Goal: Transaction & Acquisition: Book appointment/travel/reservation

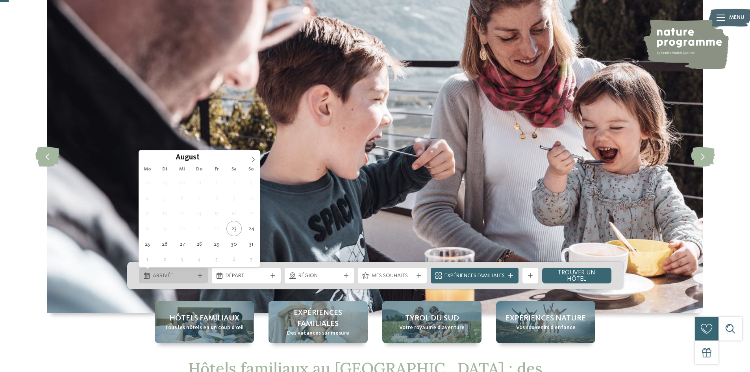
click at [178, 275] on span "Arrivée" at bounding box center [173, 276] width 41 height 8
click at [256, 159] on span at bounding box center [252, 156] width 13 height 13
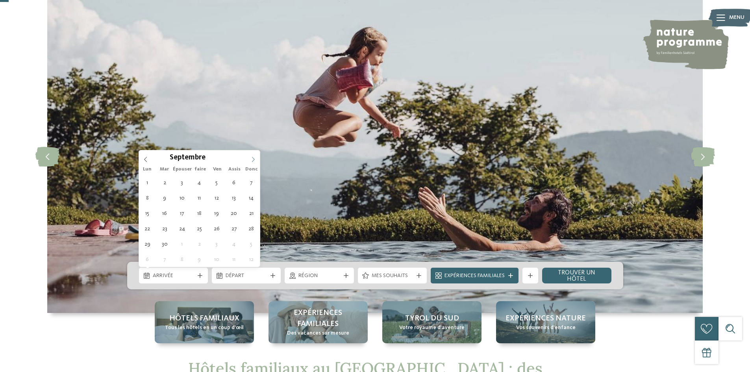
click at [256, 159] on span at bounding box center [252, 156] width 13 height 13
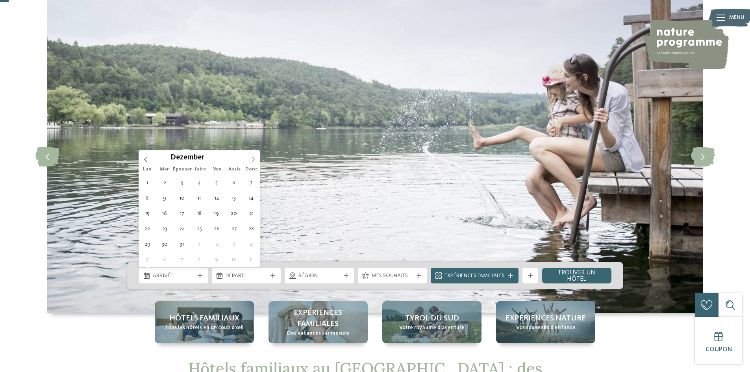
click at [251, 155] on span at bounding box center [252, 156] width 13 height 13
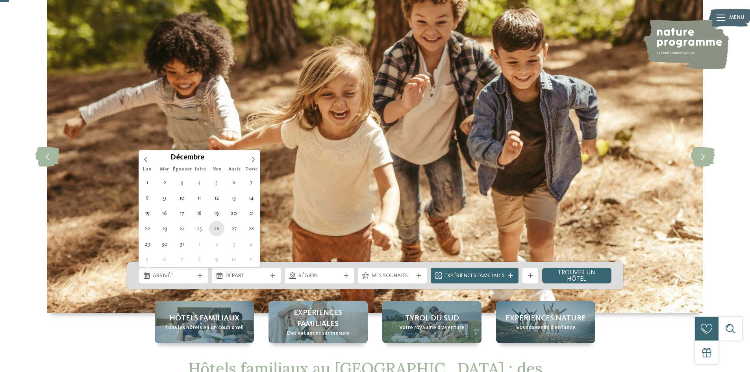
type div "[DATE]"
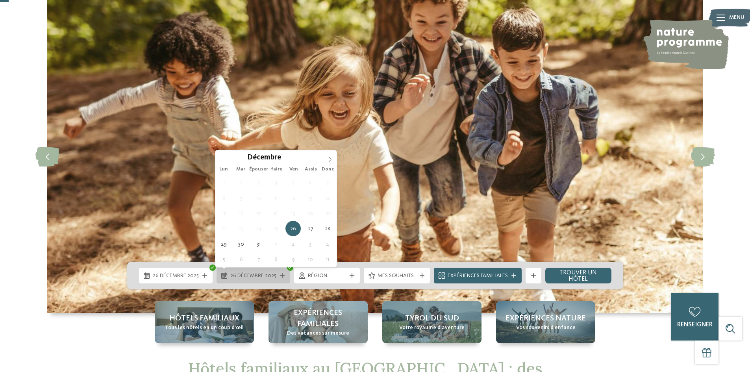
click at [266, 275] on font "[DATE]" at bounding box center [253, 276] width 46 height 6
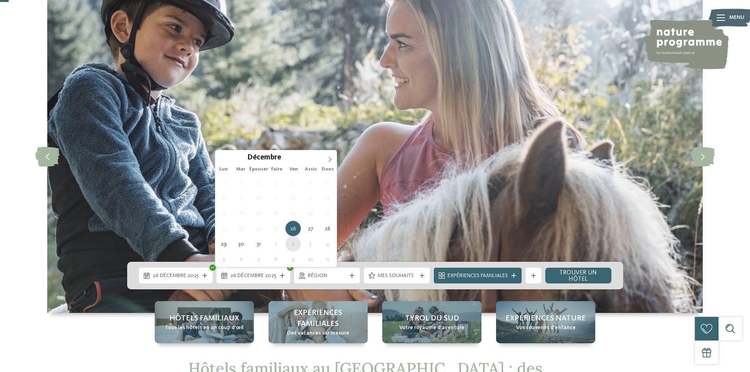
type div "[DATE]"
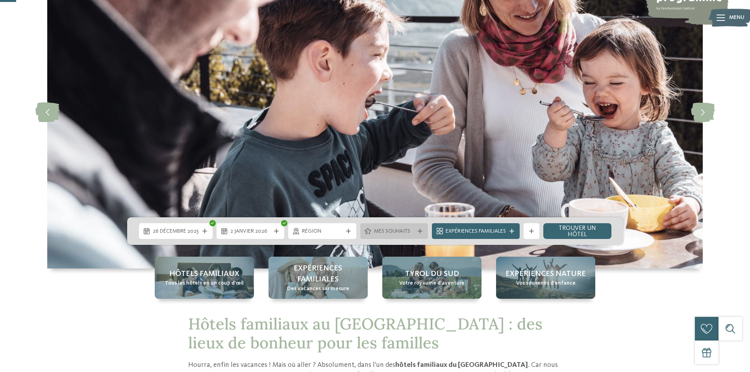
scroll to position [79, 0]
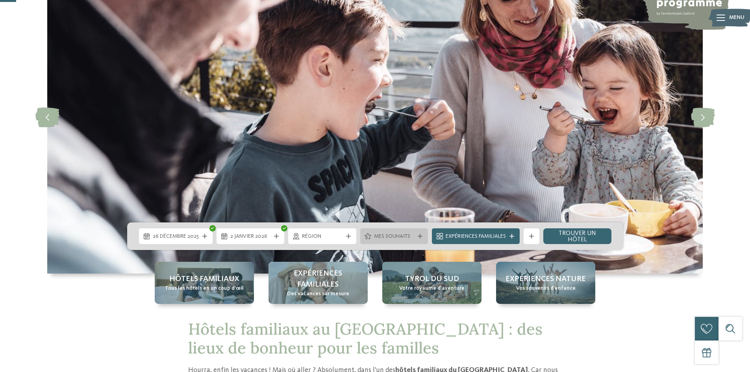
click at [395, 230] on div "Mes souhaits" at bounding box center [394, 236] width 68 height 16
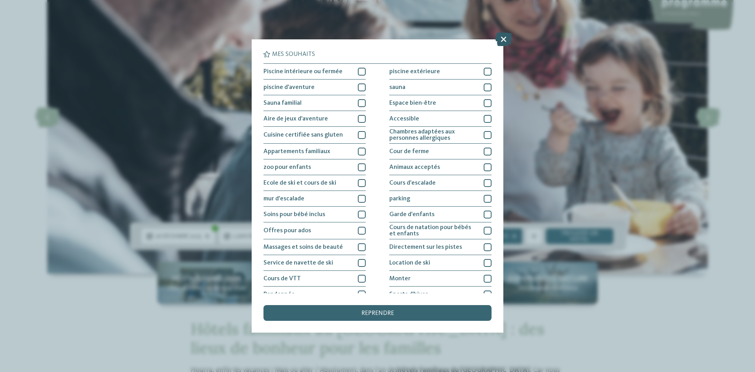
click at [504, 43] on icon at bounding box center [503, 39] width 17 height 14
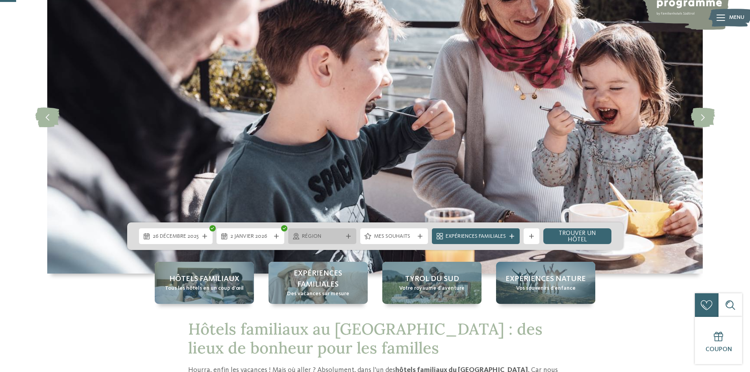
click at [330, 228] on div "région" at bounding box center [322, 236] width 68 height 16
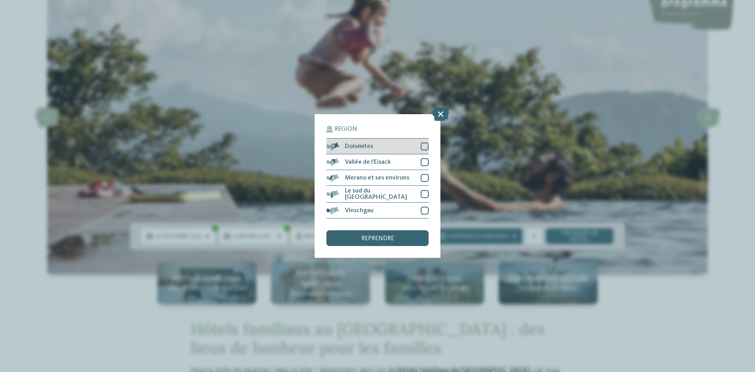
click at [422, 140] on div "Dolomites" at bounding box center [378, 147] width 102 height 16
click at [423, 161] on div at bounding box center [425, 162] width 8 height 8
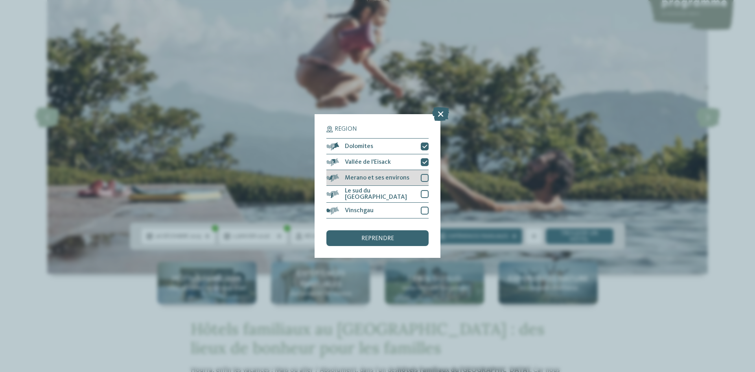
drag, startPoint x: 423, startPoint y: 172, endPoint x: 423, endPoint y: 185, distance: 13.4
click at [423, 174] on div "Merano et ses environs" at bounding box center [378, 178] width 102 height 16
click at [423, 192] on div at bounding box center [425, 194] width 8 height 8
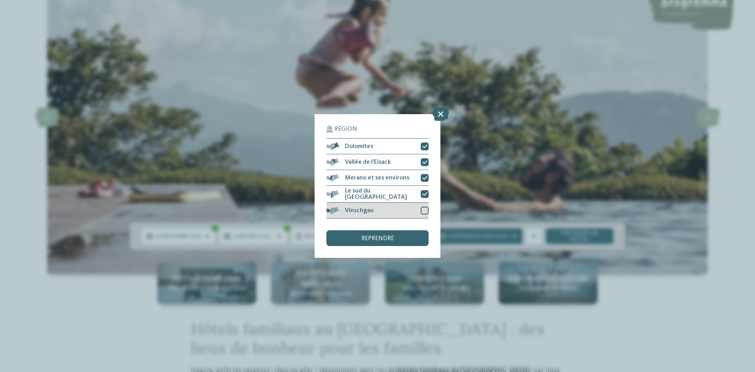
click at [424, 214] on div "Vinschgau" at bounding box center [378, 211] width 102 height 16
click at [413, 241] on div "reprendre" at bounding box center [378, 238] width 102 height 16
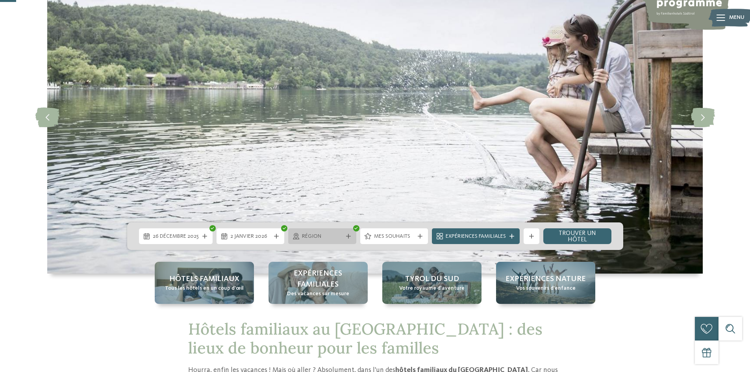
click at [345, 233] on div "région" at bounding box center [322, 236] width 68 height 16
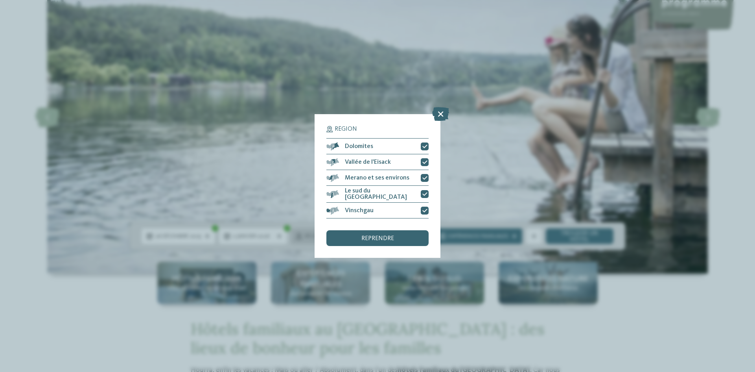
click at [345, 233] on div "reprendre" at bounding box center [378, 238] width 102 height 16
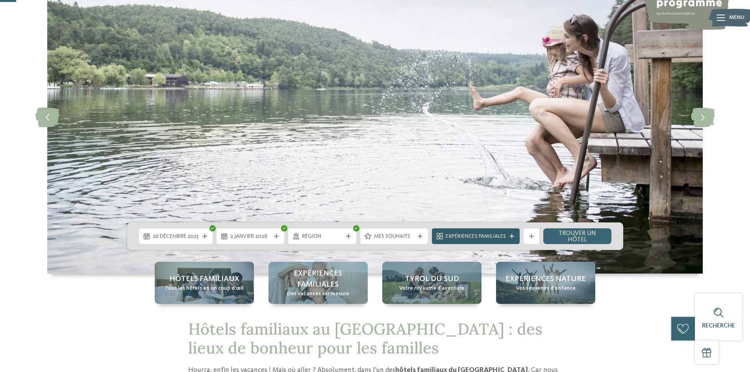
click at [487, 236] on font "Expériences familiales" at bounding box center [475, 236] width 60 height 6
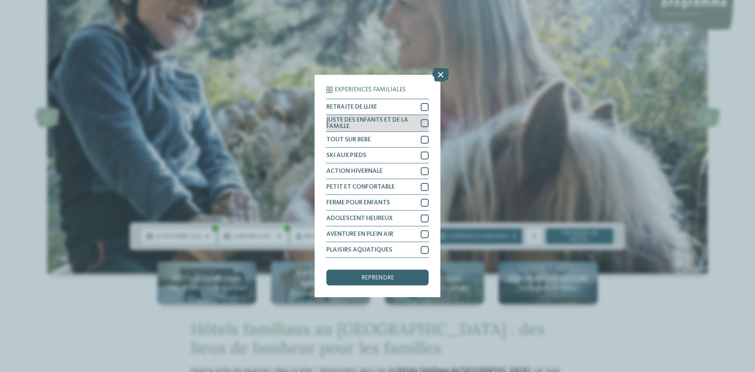
click at [424, 124] on div at bounding box center [425, 123] width 8 height 8
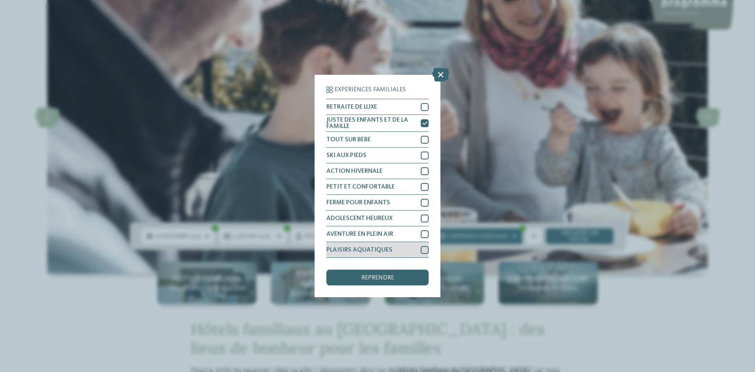
click at [422, 246] on div at bounding box center [425, 250] width 8 height 8
click at [422, 233] on div at bounding box center [425, 234] width 8 height 8
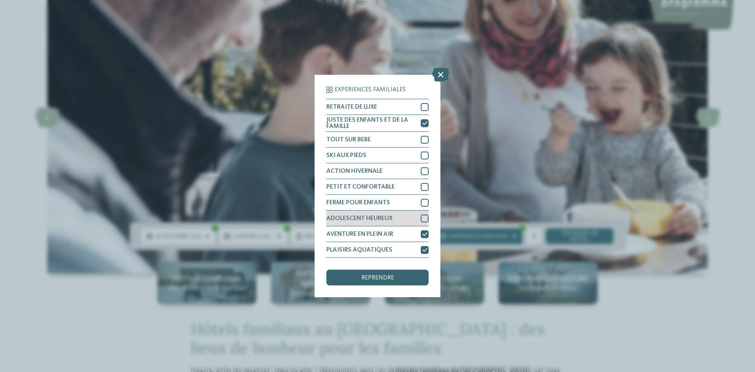
click at [421, 217] on div at bounding box center [425, 218] width 8 height 8
click at [425, 200] on div at bounding box center [425, 203] width 8 height 8
click at [406, 273] on div "reprendre" at bounding box center [378, 278] width 102 height 16
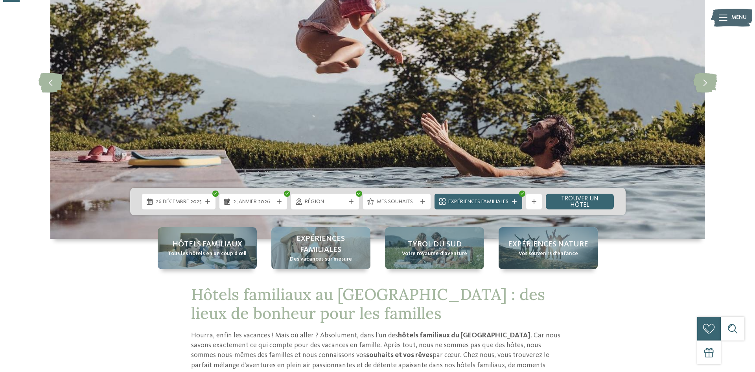
scroll to position [118, 0]
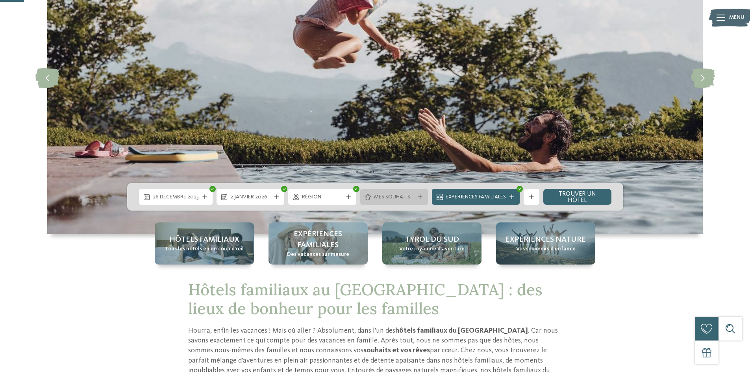
click at [399, 199] on font "Mes souhaits" at bounding box center [392, 197] width 36 height 6
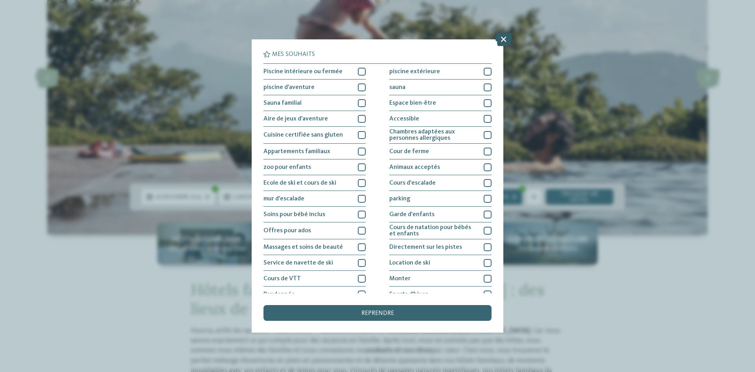
click at [507, 38] on icon at bounding box center [503, 39] width 17 height 14
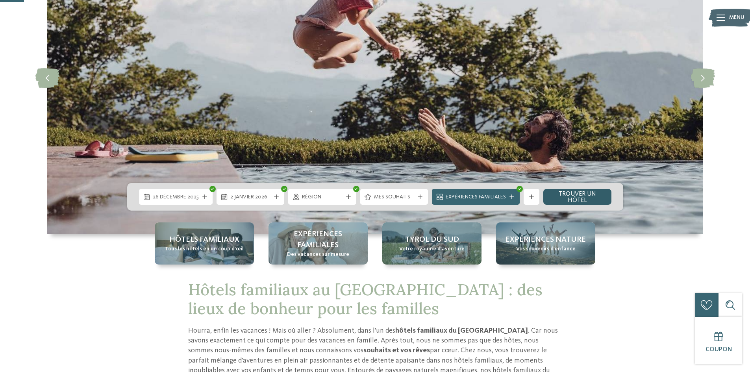
click at [589, 196] on font "Trouver un hôtel" at bounding box center [576, 197] width 37 height 13
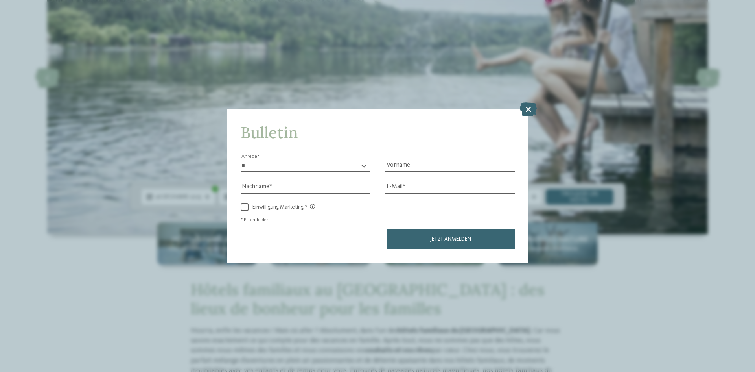
click at [520, 124] on div "Bulletin * **** **** ******* ****** Anrede Vorname Nachname E-Mail" at bounding box center [378, 185] width 302 height 153
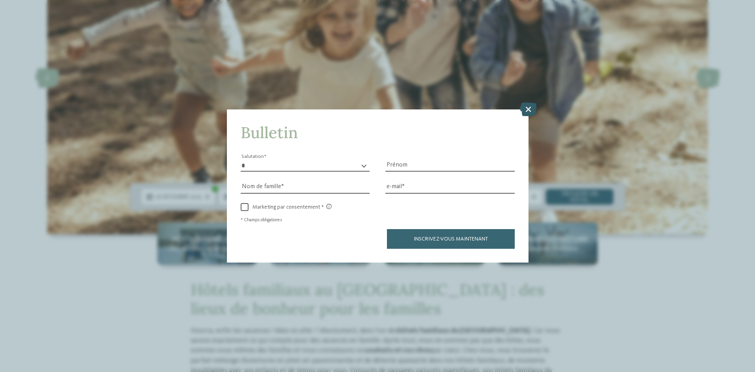
click at [527, 113] on icon at bounding box center [528, 109] width 17 height 14
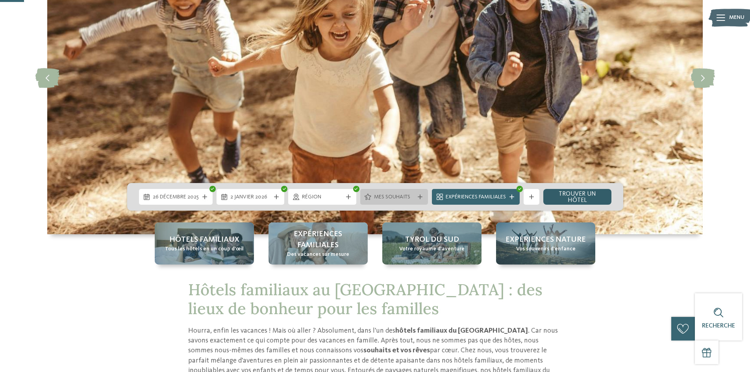
click at [403, 194] on font "Mes souhaits" at bounding box center [392, 197] width 36 height 6
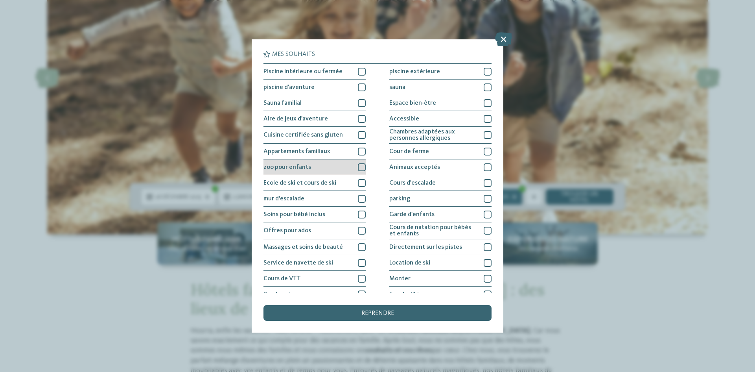
click at [358, 168] on div at bounding box center [362, 167] width 8 height 8
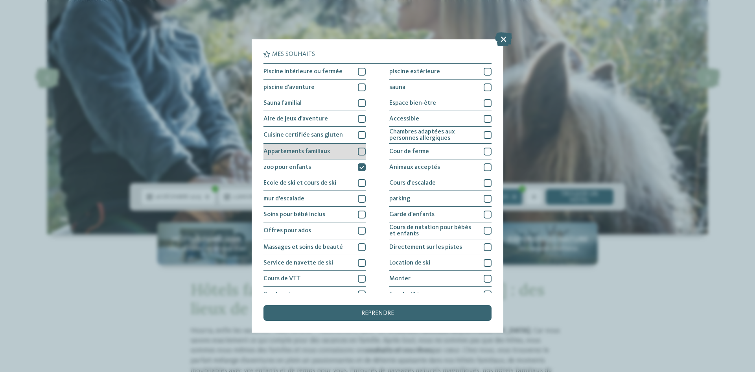
click at [360, 151] on div at bounding box center [362, 152] width 8 height 8
click at [360, 104] on div at bounding box center [362, 103] width 8 height 8
click at [484, 104] on div at bounding box center [488, 103] width 8 height 8
click at [484, 89] on div at bounding box center [488, 87] width 8 height 8
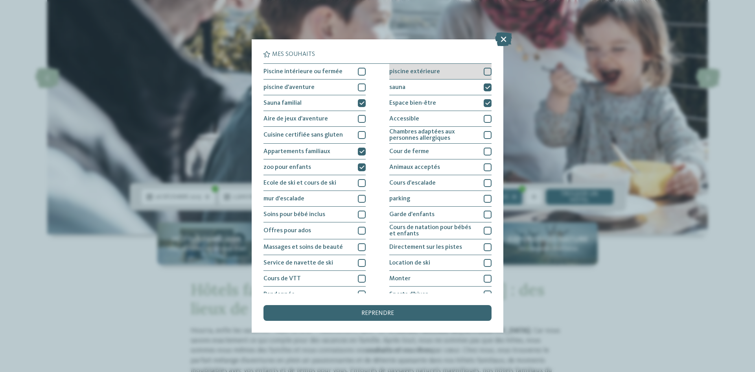
click at [484, 72] on div at bounding box center [488, 72] width 8 height 8
click at [486, 72] on icon at bounding box center [488, 71] width 5 height 5
click at [358, 73] on div at bounding box center [362, 72] width 8 height 8
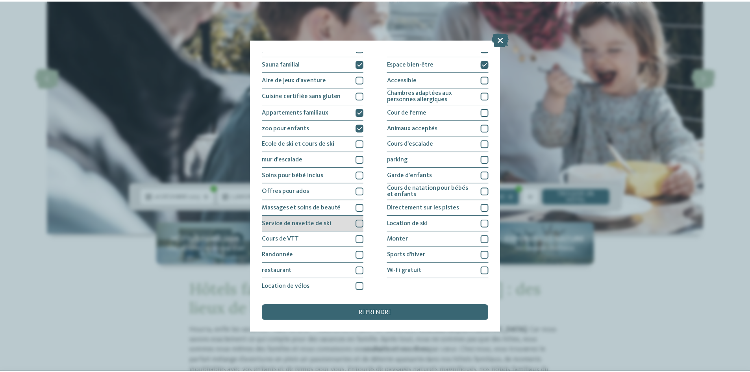
scroll to position [41, 0]
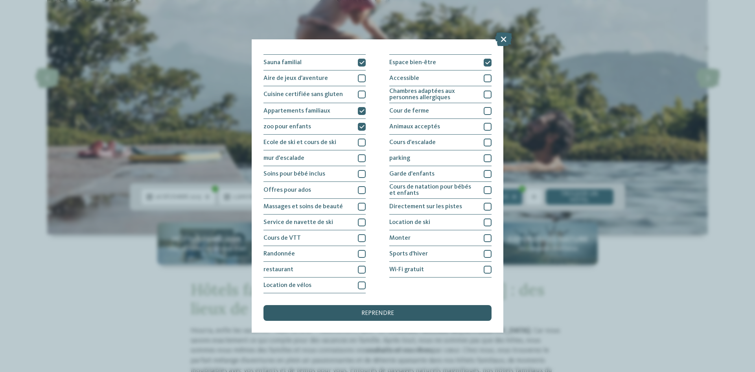
click at [403, 310] on div "reprendre" at bounding box center [378, 313] width 228 height 16
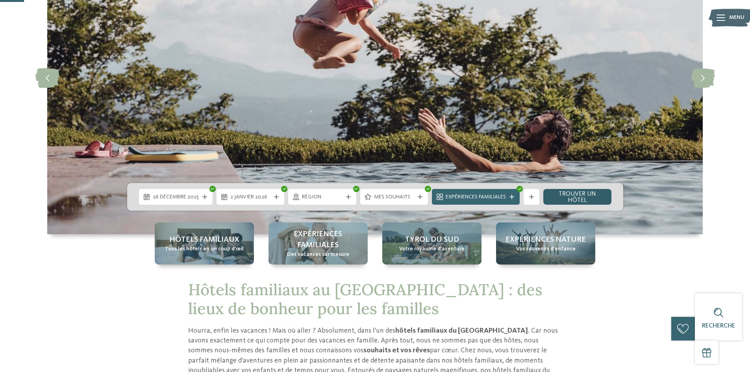
click at [593, 191] on font "Trouver un hôtel" at bounding box center [576, 197] width 37 height 13
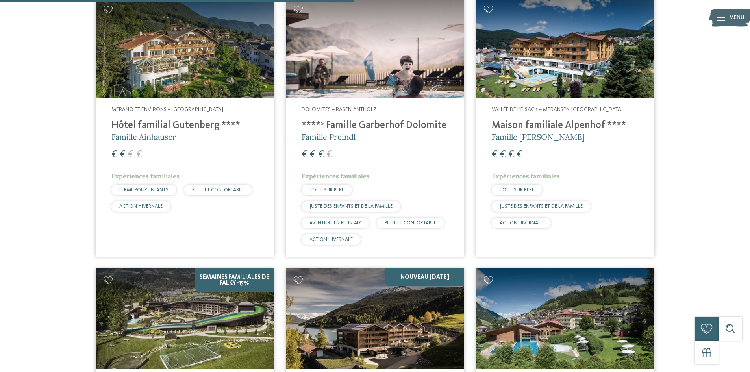
scroll to position [957, 0]
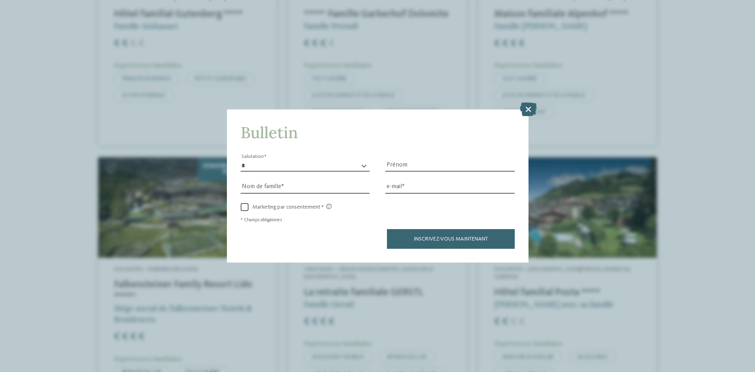
click at [538, 107] on div "Bulletin * ******** ***** ******* ****** Salutation [GEOGRAPHIC_DATA] Nom de fa…" at bounding box center [377, 186] width 755 height 372
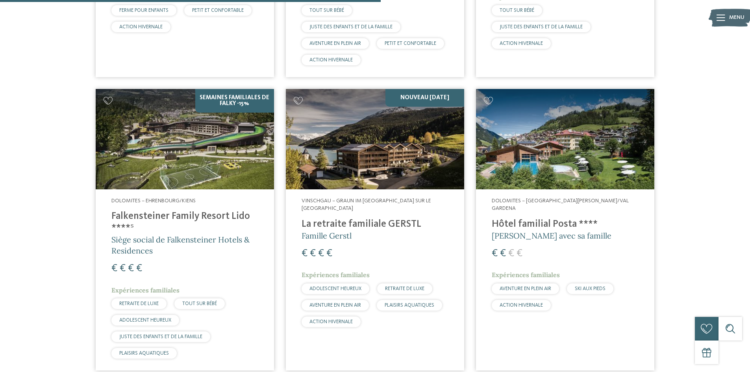
scroll to position [917, 0]
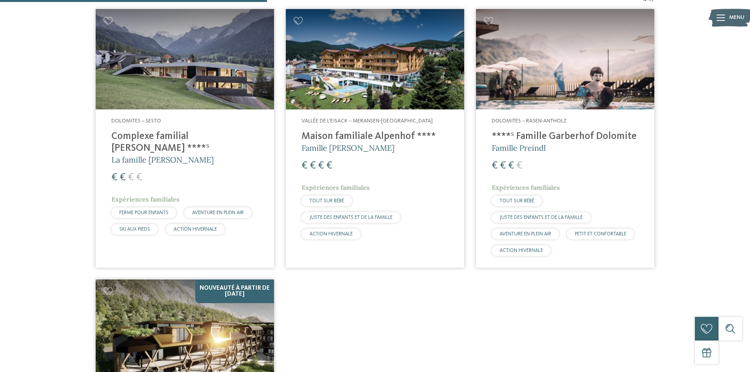
scroll to position [347, 0]
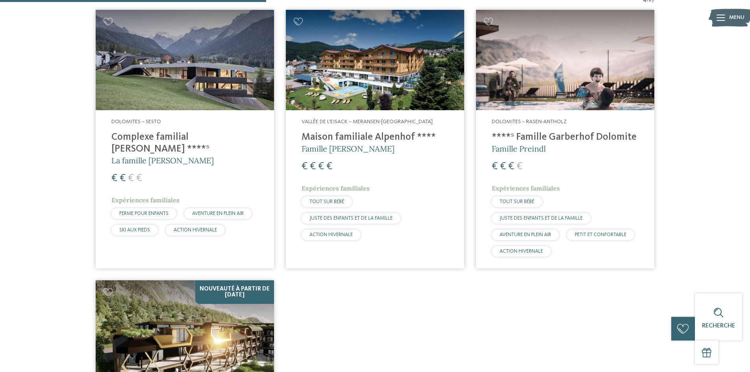
click at [145, 67] on img at bounding box center [185, 60] width 178 height 100
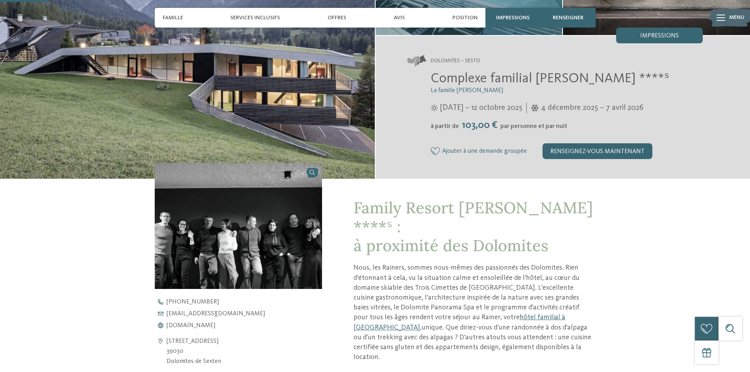
scroll to position [157, 0]
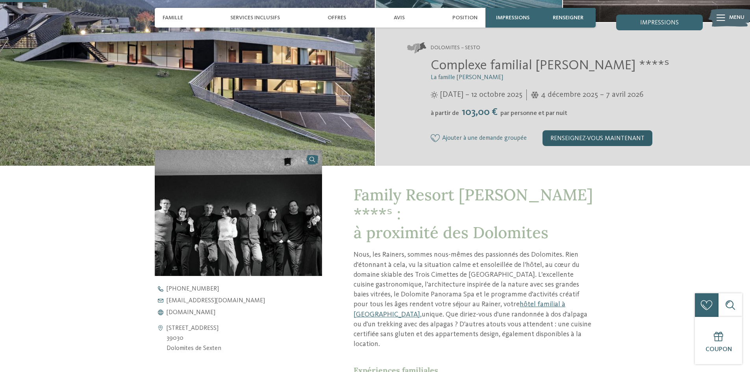
click at [603, 141] on font "renseignez-vous maintenant" at bounding box center [597, 138] width 94 height 6
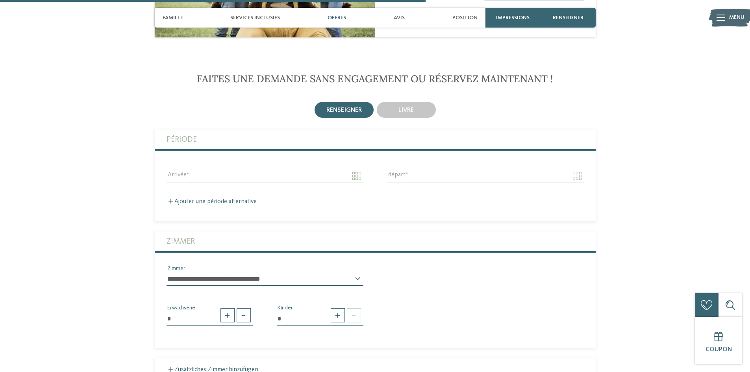
scroll to position [1392, 0]
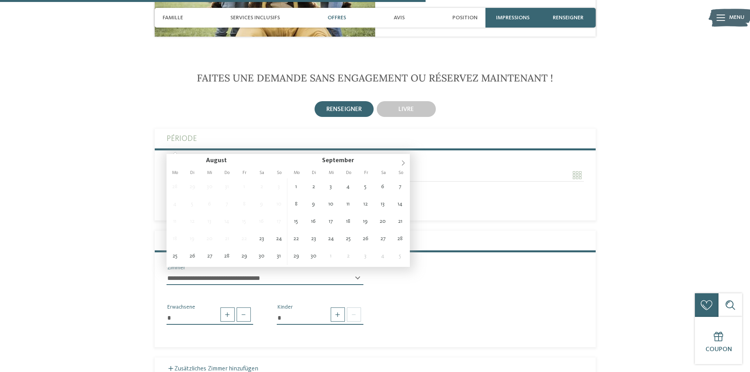
click at [332, 168] on input "Arrivée" at bounding box center [264, 174] width 197 height 13
click at [404, 159] on span at bounding box center [402, 160] width 13 height 13
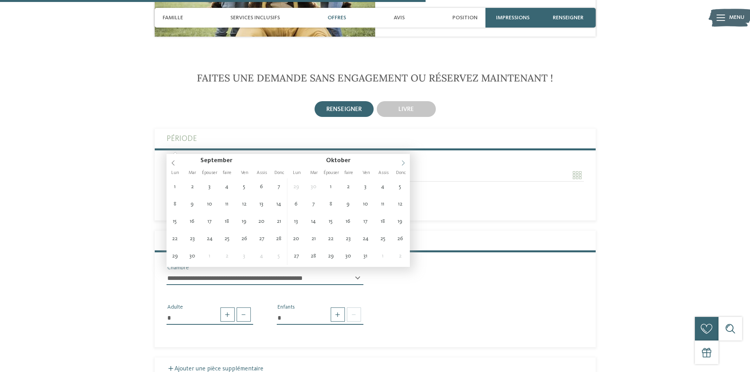
click at [404, 159] on span at bounding box center [402, 160] width 13 height 13
type input "**********"
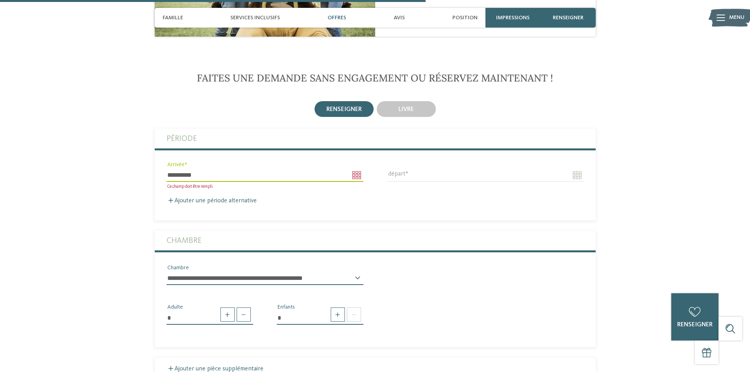
type input "****"
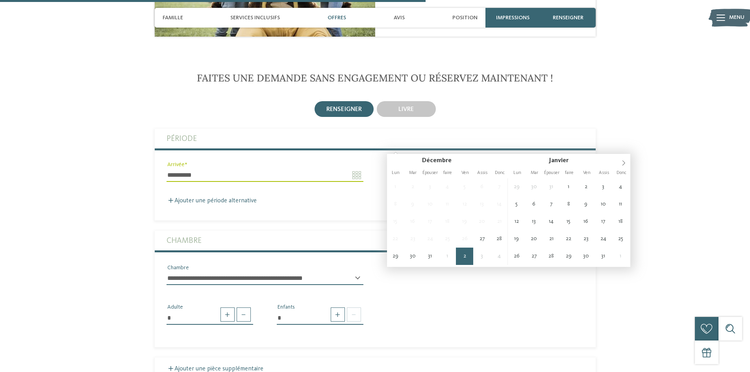
type input "**********"
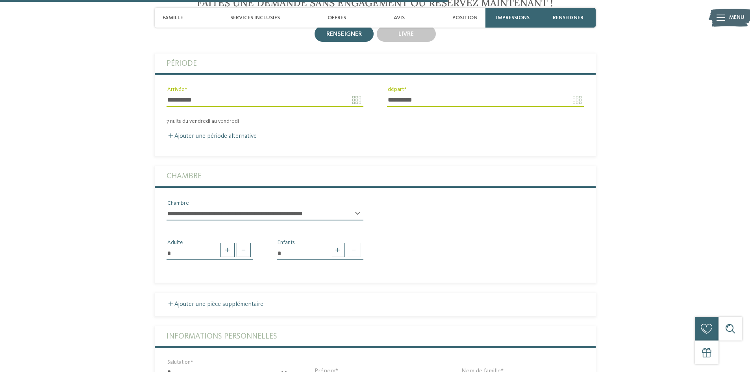
scroll to position [1470, 0]
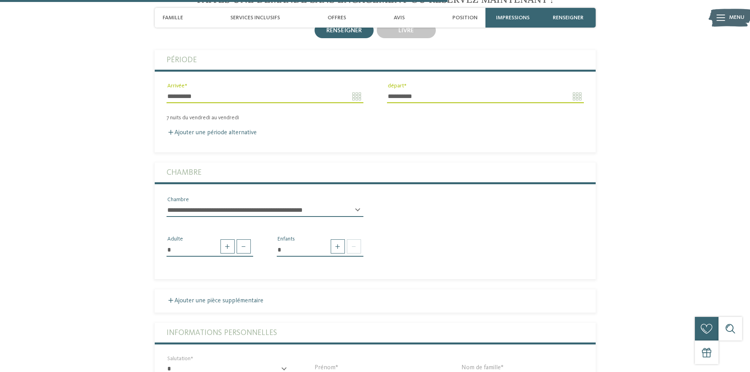
click at [305, 203] on select "**********" at bounding box center [264, 209] width 197 height 13
click at [304, 203] on select "**********" at bounding box center [264, 209] width 197 height 13
click at [480, 196] on div "**********" at bounding box center [375, 210] width 441 height 28
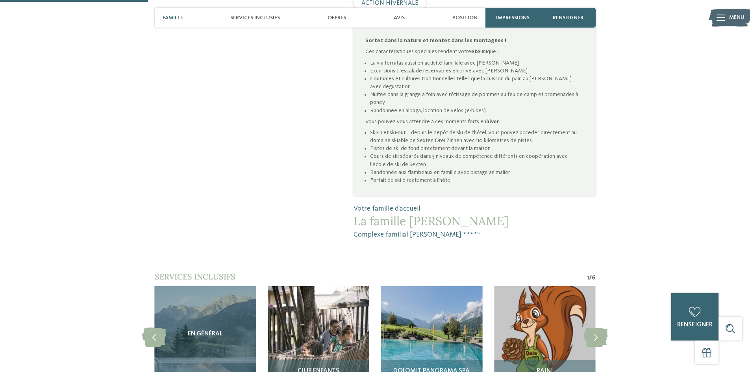
scroll to position [487, 0]
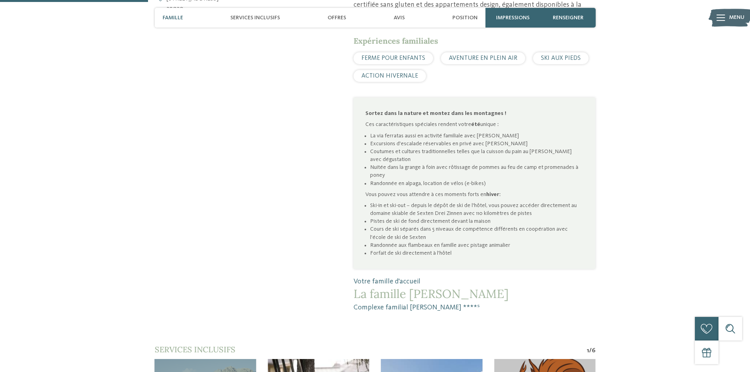
drag, startPoint x: 461, startPoint y: 270, endPoint x: 353, endPoint y: 266, distance: 107.5
click at [353, 286] on span "La famille [PERSON_NAME]" at bounding box center [474, 293] width 242 height 14
copy font "La famille [PERSON_NAME]"
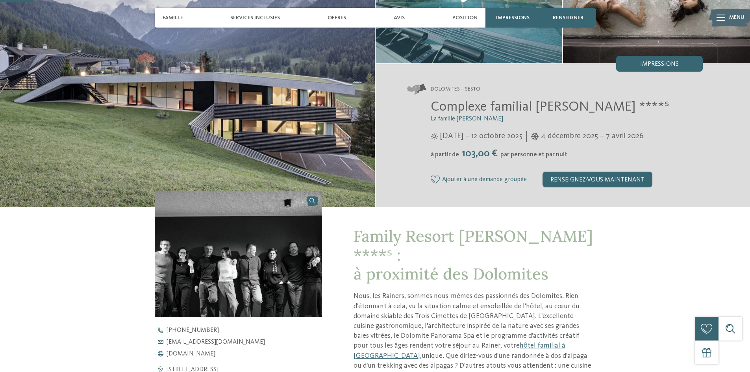
scroll to position [93, 0]
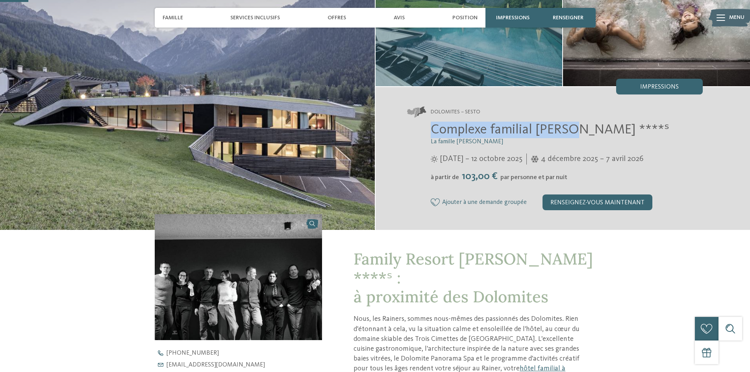
drag, startPoint x: 428, startPoint y: 127, endPoint x: 571, endPoint y: 126, distance: 142.8
click at [571, 126] on div "Complexe familial Rainer ****ˢ La famille Rainer 25 mai – 12 octobre 2025" at bounding box center [555, 166] width 296 height 89
copy font "Complexe familial Rainer"
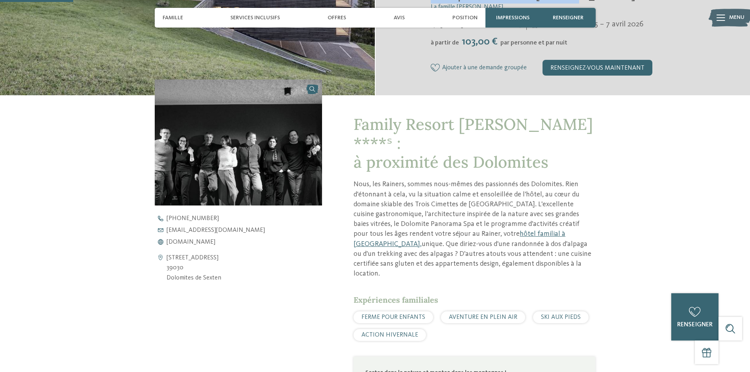
scroll to position [251, 0]
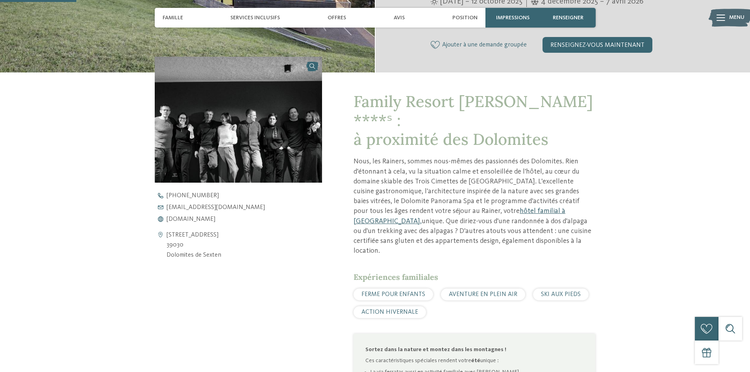
click at [449, 207] on font "hôtel familial à Sesto," at bounding box center [459, 215] width 212 height 17
click at [206, 218] on font "www.familyresort-rainer.com" at bounding box center [190, 219] width 49 height 6
